Goal: Use online tool/utility: Utilize a website feature to perform a specific function

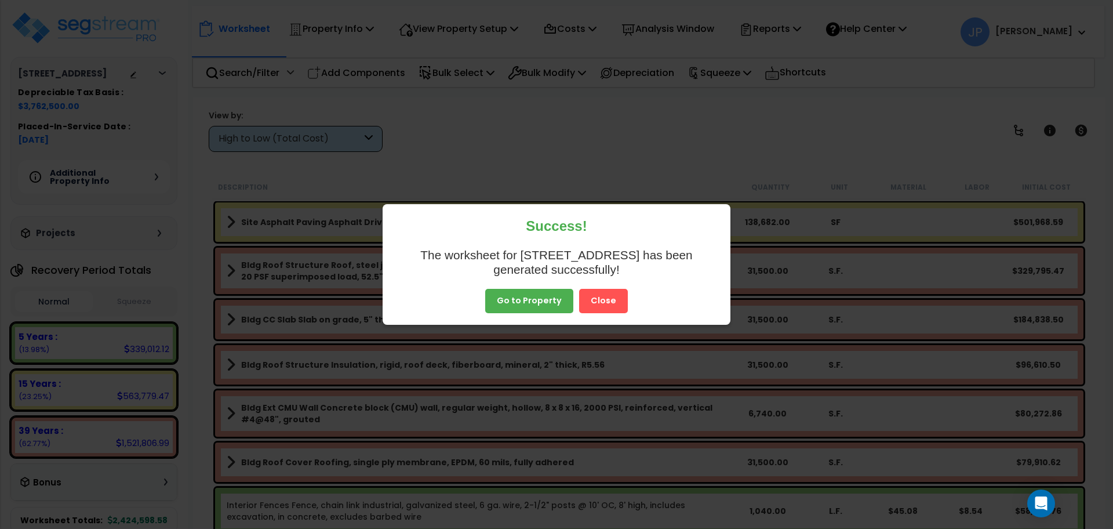
click at [552, 300] on button "Go to Property" at bounding box center [529, 301] width 88 height 24
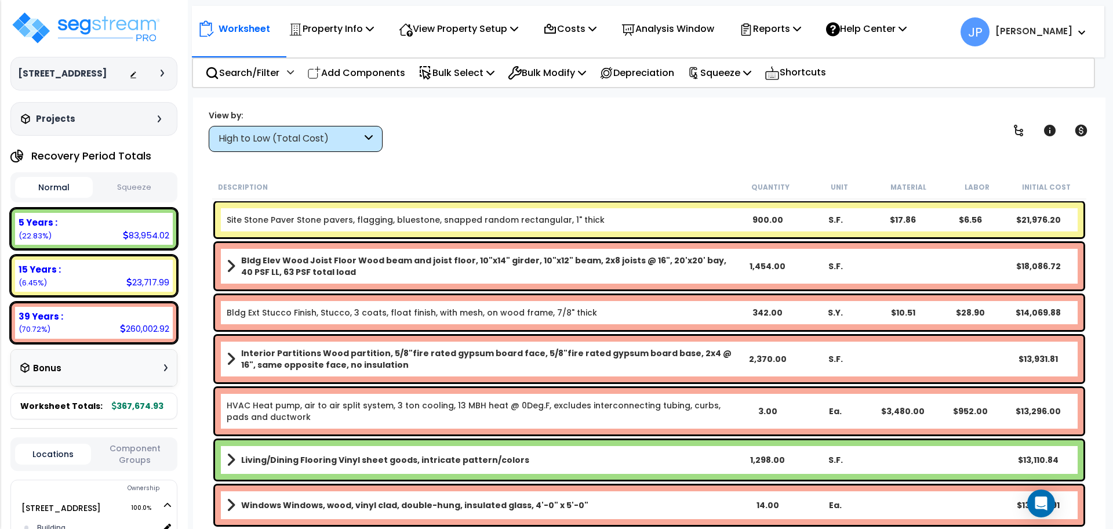
click at [345, 145] on div "High to Low (Total Cost)" at bounding box center [289, 138] width 143 height 13
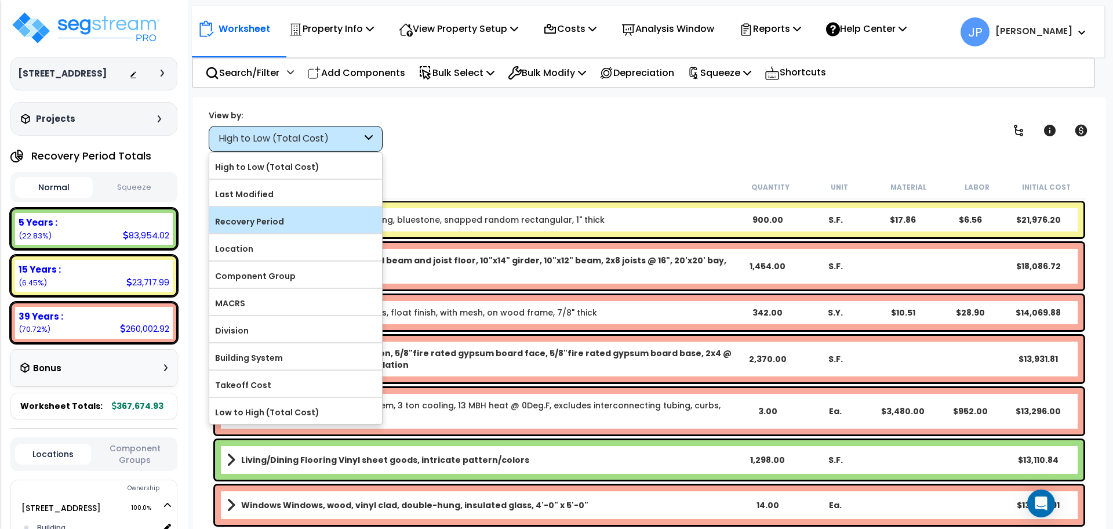
click at [326, 220] on label "Recovery Period" at bounding box center [295, 221] width 173 height 17
click at [0, 0] on input "Recovery Period" at bounding box center [0, 0] width 0 height 0
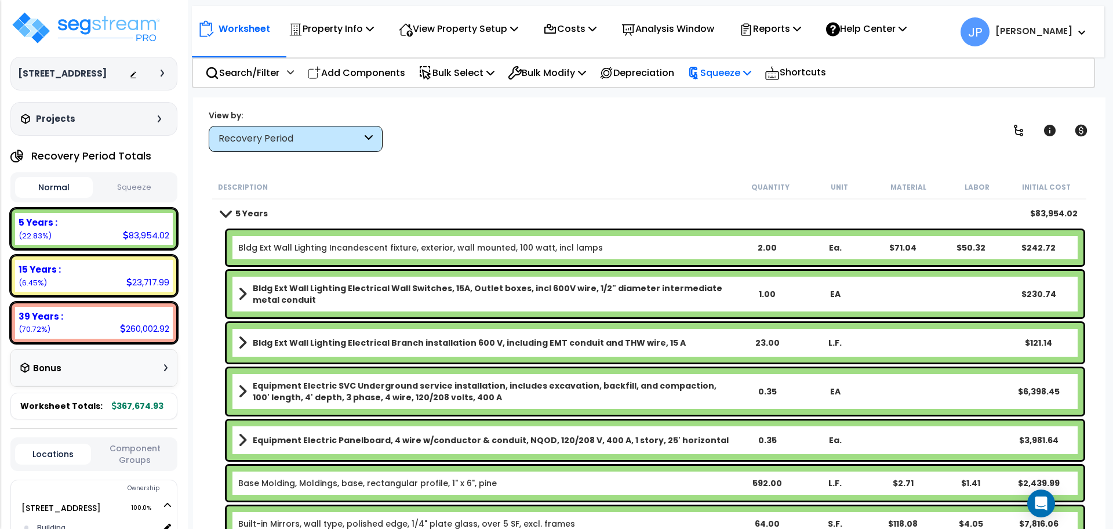
click at [723, 76] on p "Squeeze" at bounding box center [719, 73] width 64 height 16
click at [722, 104] on link "Squeeze" at bounding box center [739, 98] width 115 height 23
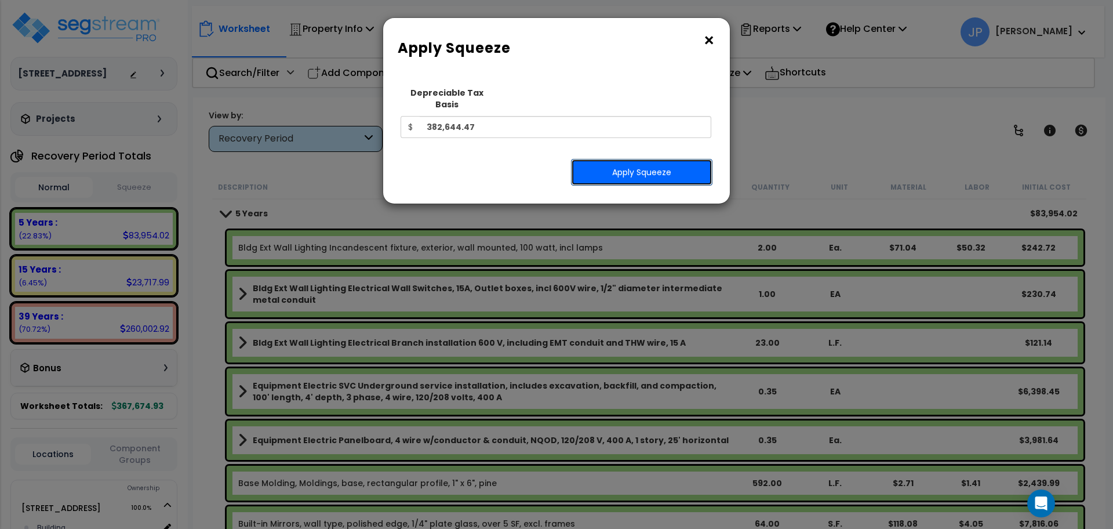
click at [657, 159] on button "Apply Squeeze" at bounding box center [641, 172] width 141 height 27
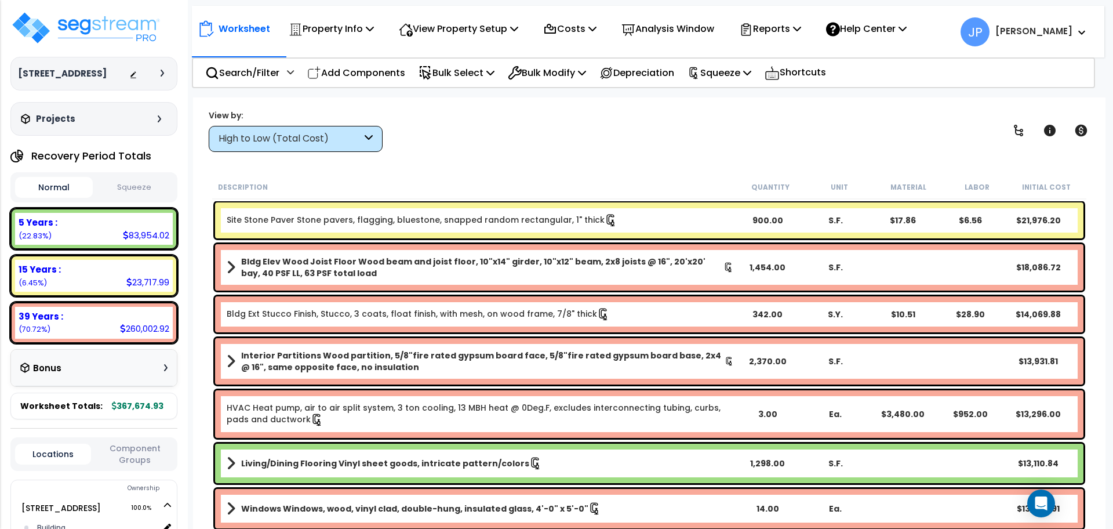
click at [337, 141] on div "High to Low (Total Cost)" at bounding box center [289, 138] width 143 height 13
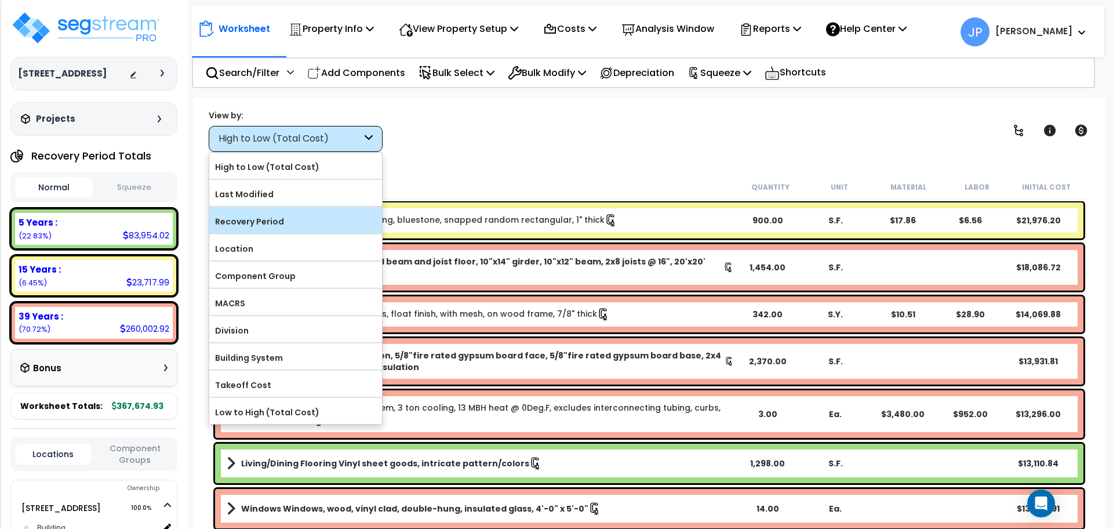
click at [309, 221] on label "Recovery Period" at bounding box center [295, 221] width 173 height 17
click at [0, 0] on input "Recovery Period" at bounding box center [0, 0] width 0 height 0
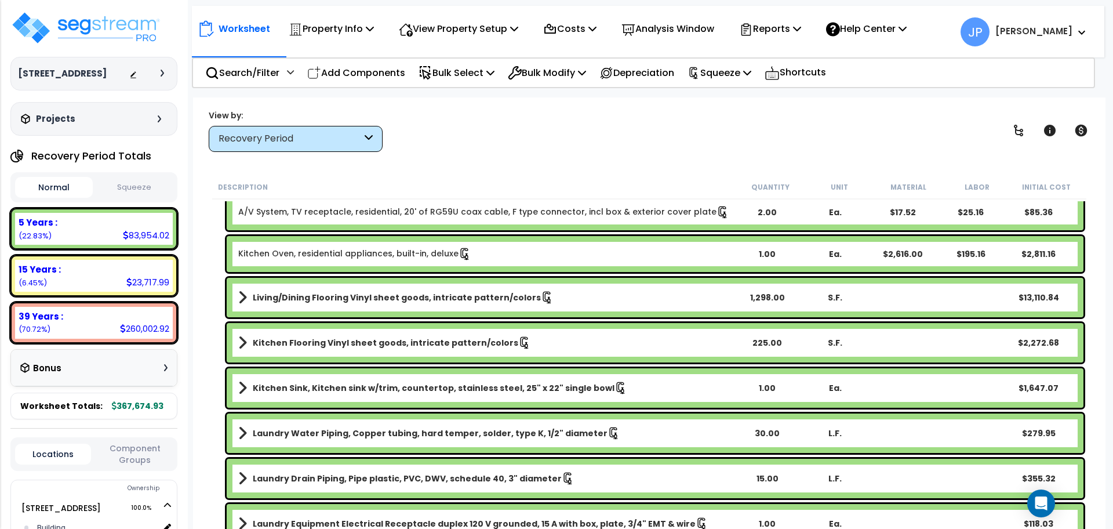
scroll to position [1400, 0]
